Goal: Ask a question

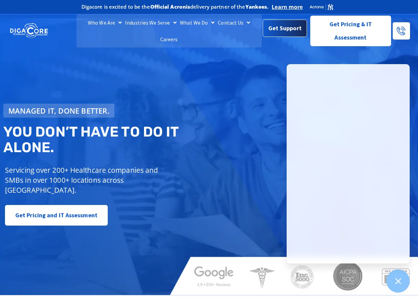
click at [283, 28] on span "Get Support" at bounding box center [284, 28] width 33 height 13
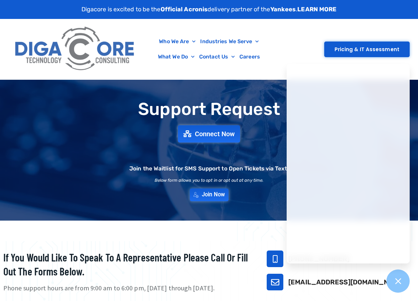
click at [208, 196] on span "Join Now" at bounding box center [213, 195] width 23 height 6
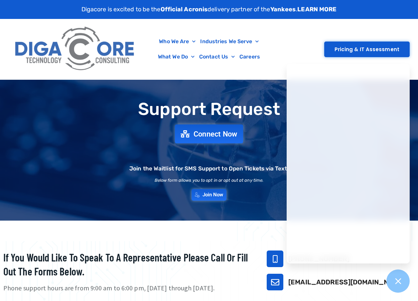
click at [222, 133] on span "Connect Now" at bounding box center [215, 133] width 44 height 7
